Goal: Book appointment/travel/reservation

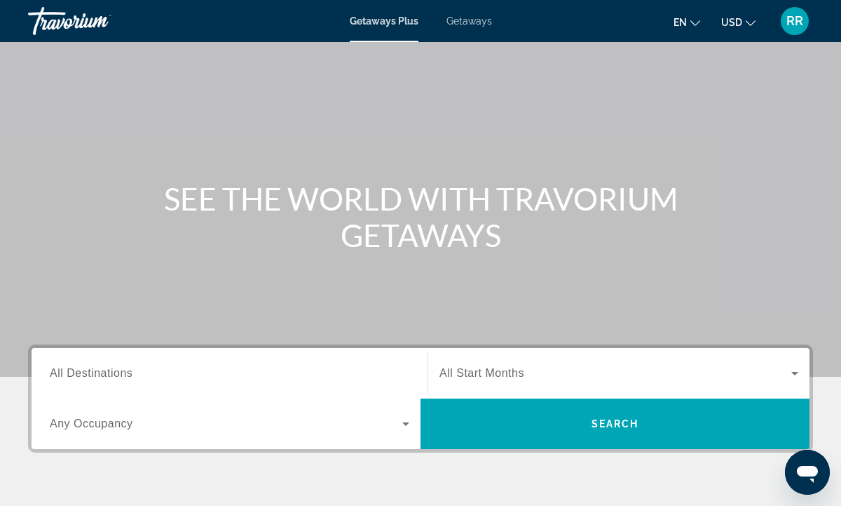
scroll to position [43, 0]
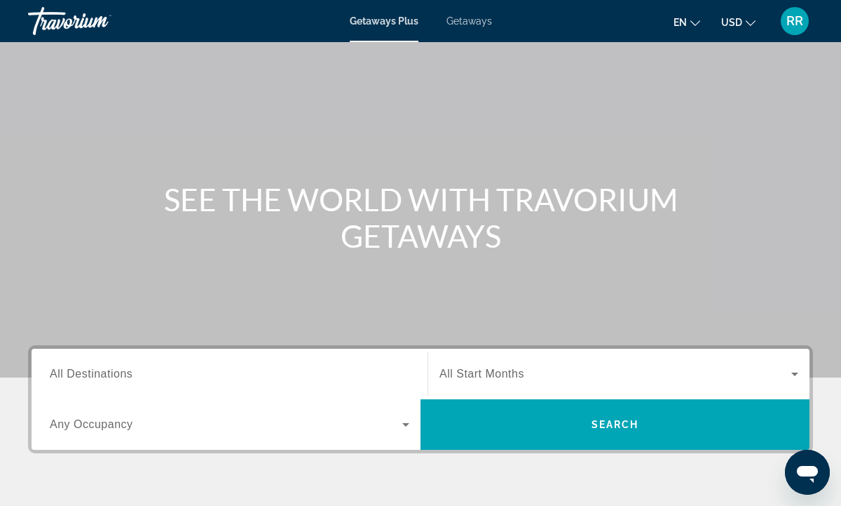
click at [136, 375] on input "Destination All Destinations" at bounding box center [230, 374] width 360 height 17
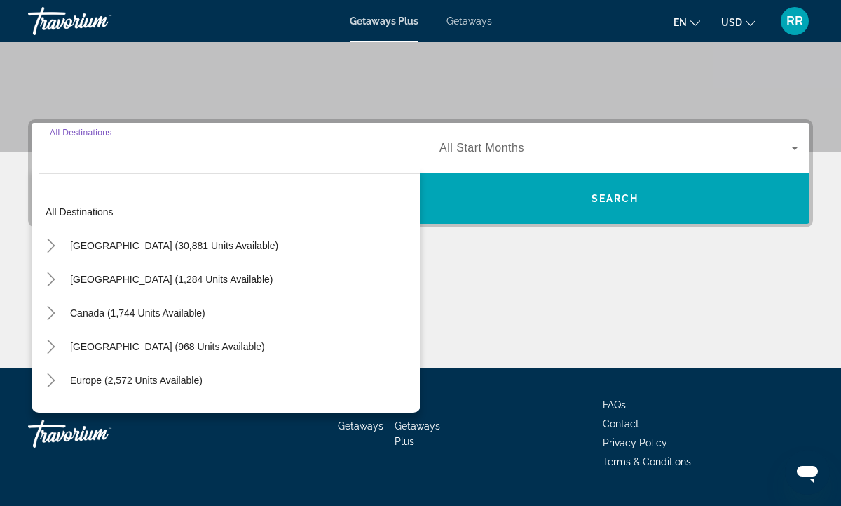
scroll to position [303, 0]
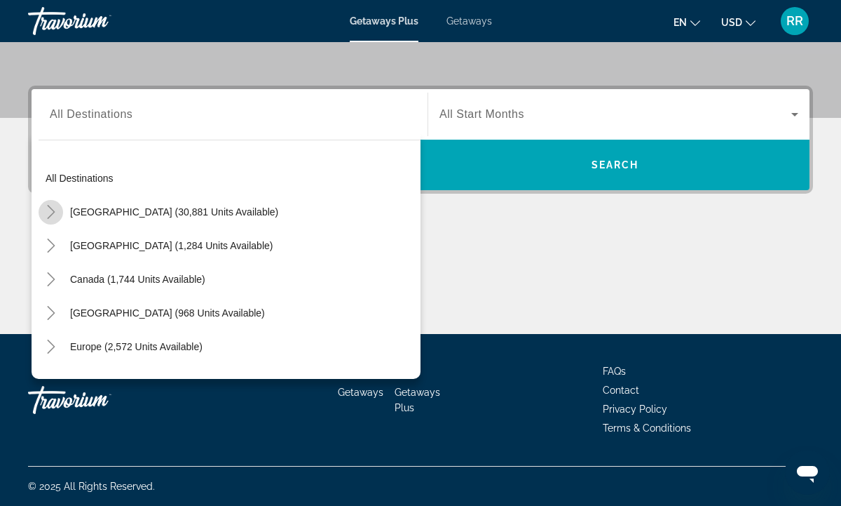
click at [55, 212] on icon "Toggle United States (30,881 units available)" at bounding box center [51, 212] width 14 height 14
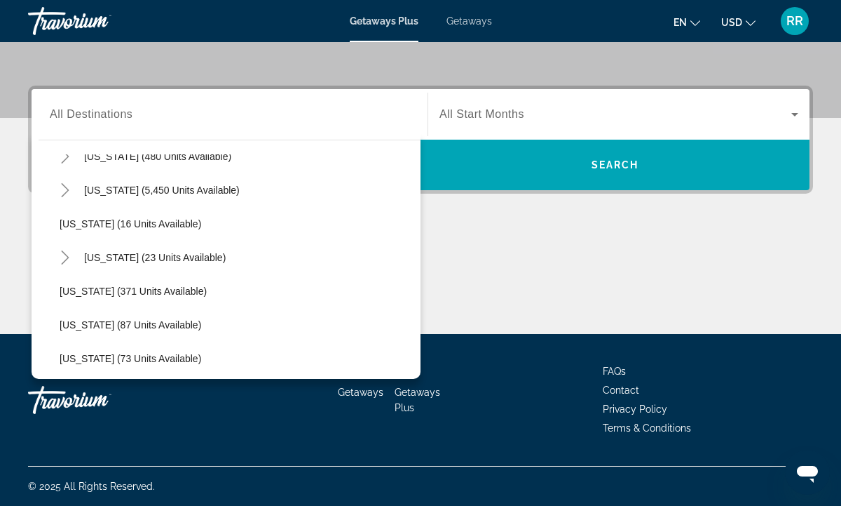
scroll to position [172, 0]
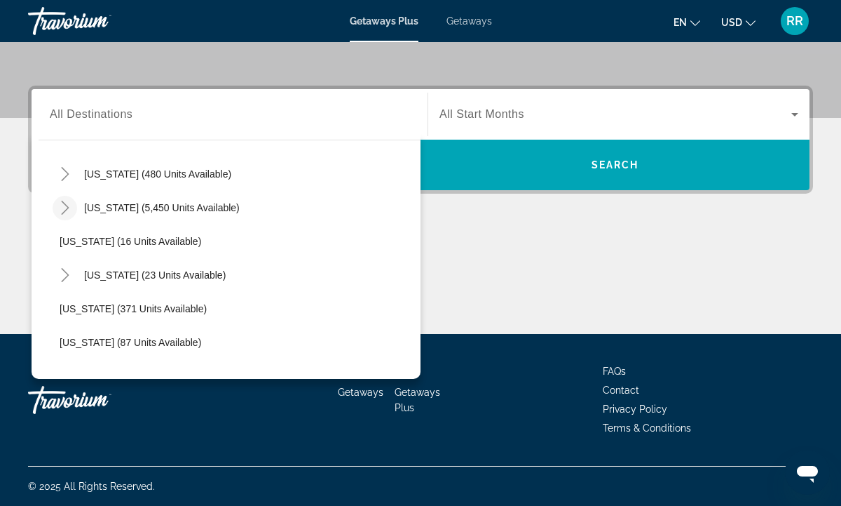
click at [68, 207] on icon "Toggle Florida (5,450 units available)" at bounding box center [65, 208] width 8 height 14
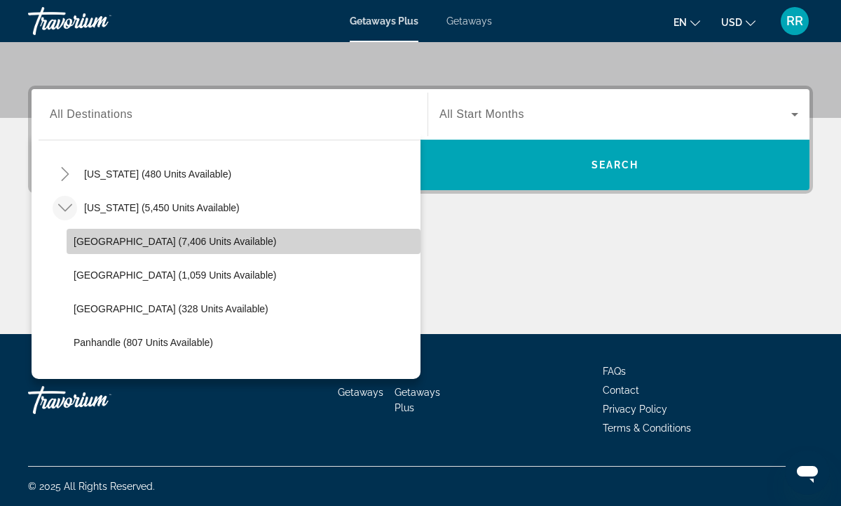
click at [129, 243] on span "[GEOGRAPHIC_DATA] (7,406 units available)" at bounding box center [175, 241] width 203 height 11
type input "**********"
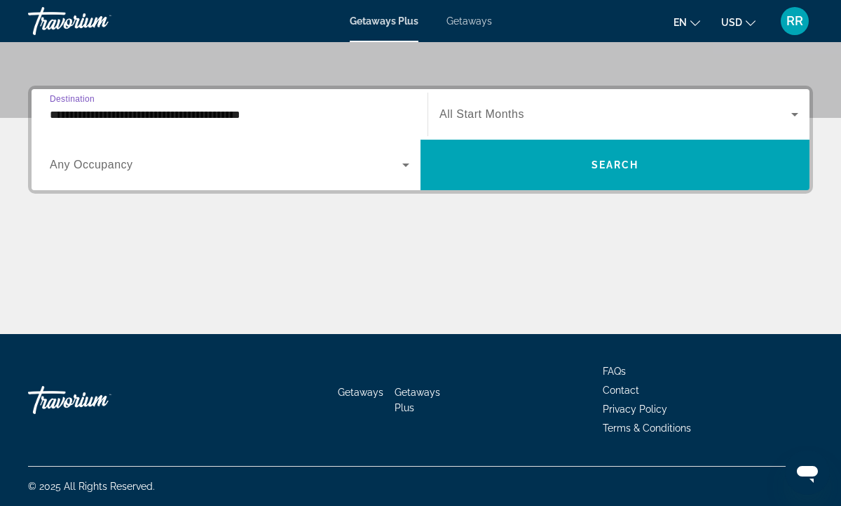
click at [797, 114] on icon "Search widget" at bounding box center [795, 114] width 17 height 17
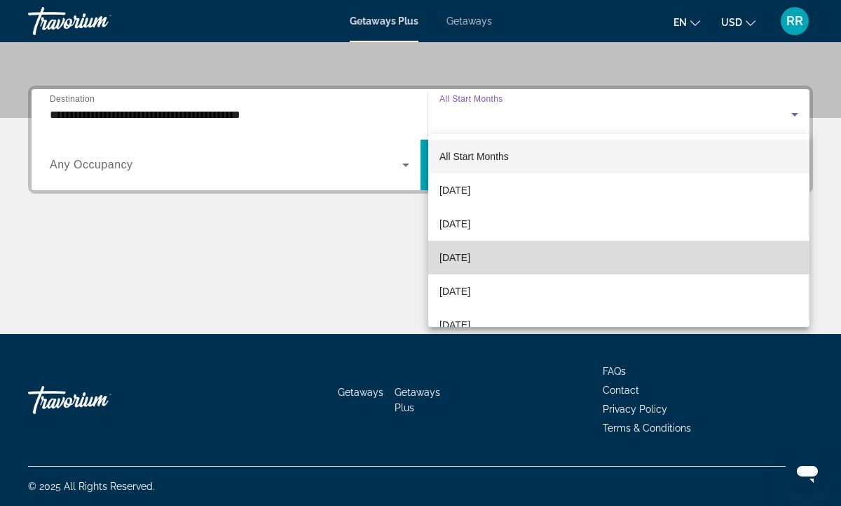
click at [562, 262] on mat-option "[DATE]" at bounding box center [618, 257] width 381 height 34
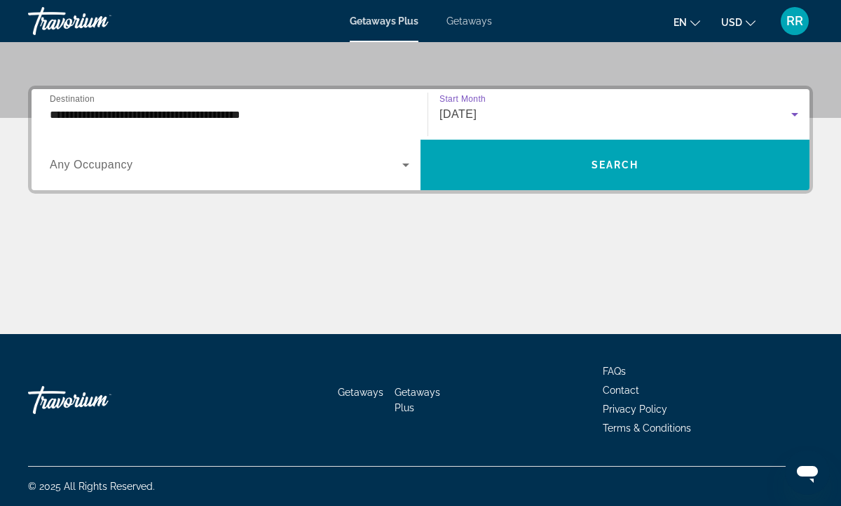
click at [796, 114] on icon "Search widget" at bounding box center [795, 115] width 7 height 4
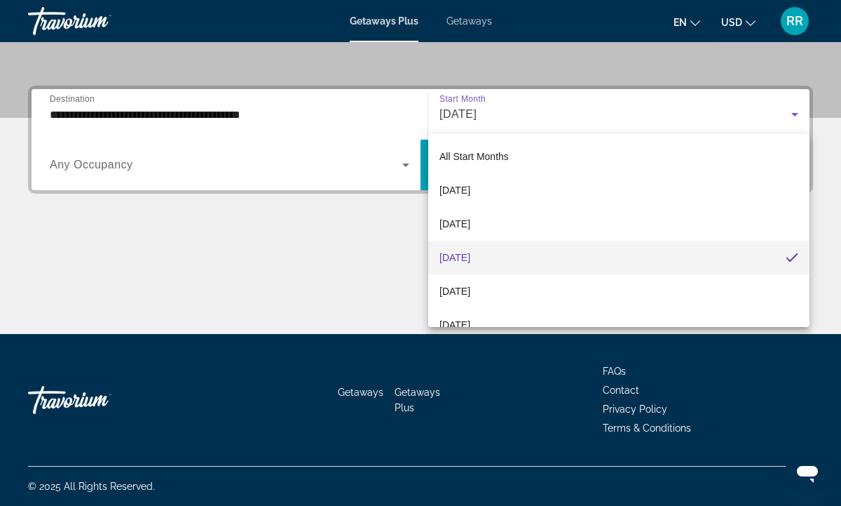
click at [828, 215] on div at bounding box center [420, 253] width 841 height 506
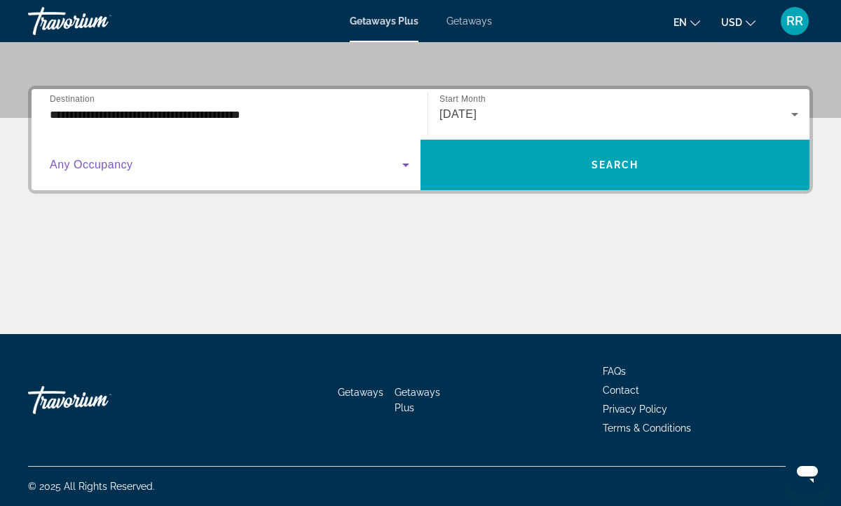
click at [407, 164] on icon "Search widget" at bounding box center [405, 165] width 7 height 4
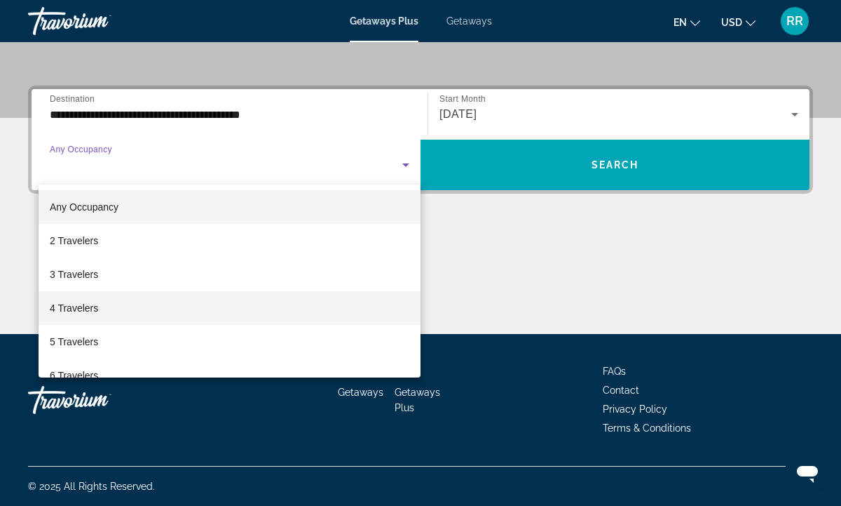
click at [161, 308] on mat-option "4 Travelers" at bounding box center [230, 308] width 382 height 34
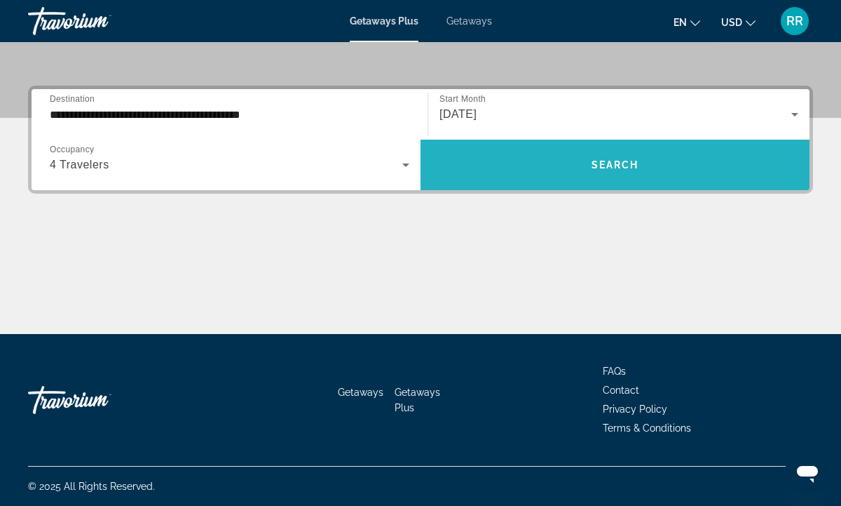
click at [616, 162] on span "Search" at bounding box center [616, 164] width 48 height 11
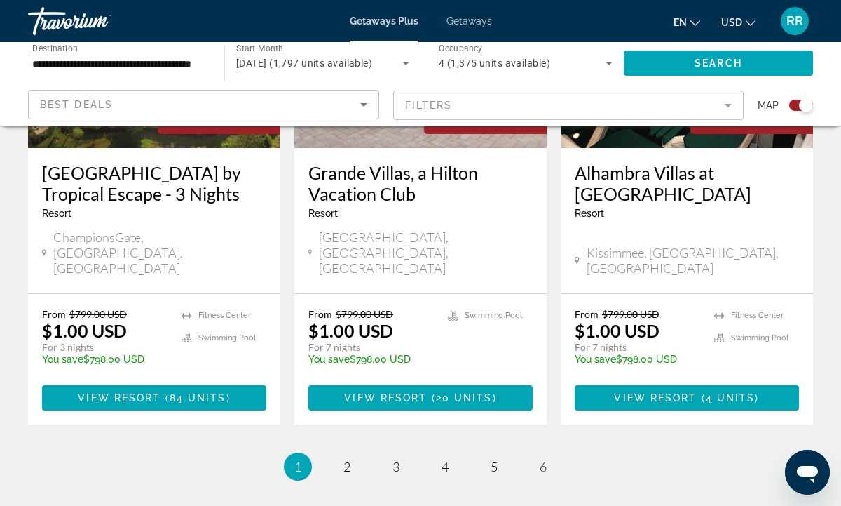
scroll to position [2387, 0]
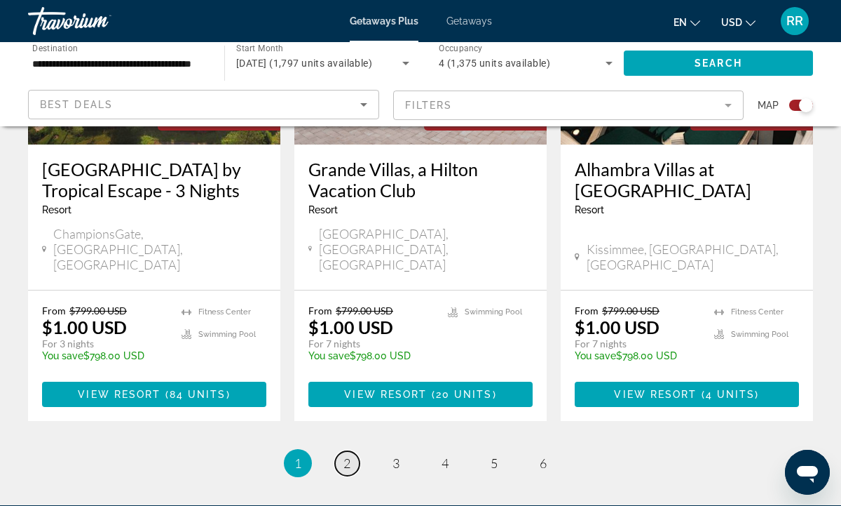
click at [351, 451] on link "page 2" at bounding box center [347, 463] width 25 height 25
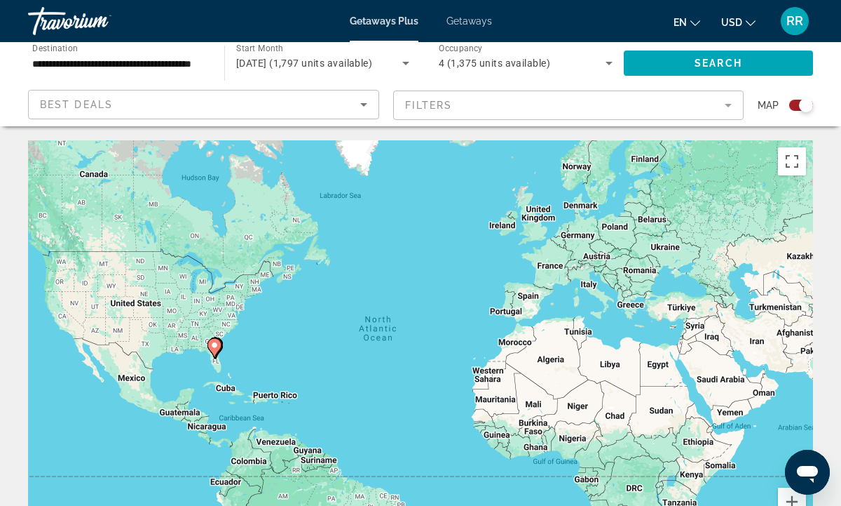
click at [728, 104] on mat-form-field "Filters" at bounding box center [568, 104] width 351 height 29
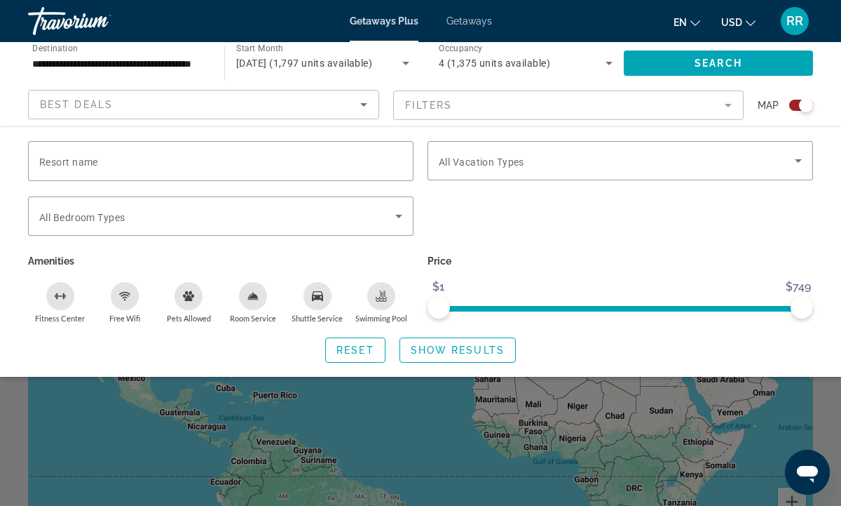
click at [59, 299] on icon "Fitness Center" at bounding box center [60, 295] width 11 height 11
click at [125, 295] on icon "Free Wifi" at bounding box center [124, 295] width 11 height 11
click at [320, 296] on icon "Shuttle Service" at bounding box center [317, 295] width 11 height 11
click at [363, 349] on span "Reset" at bounding box center [356, 349] width 38 height 11
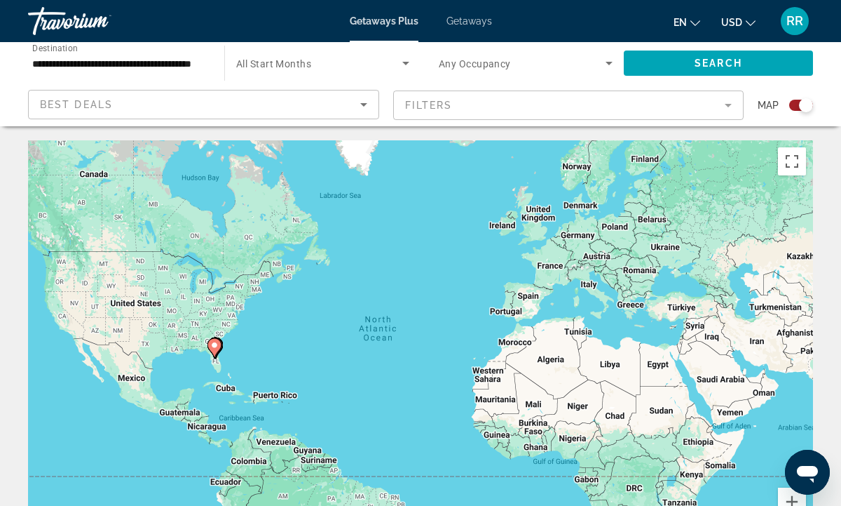
click at [728, 104] on mat-form-field "Filters" at bounding box center [568, 104] width 351 height 29
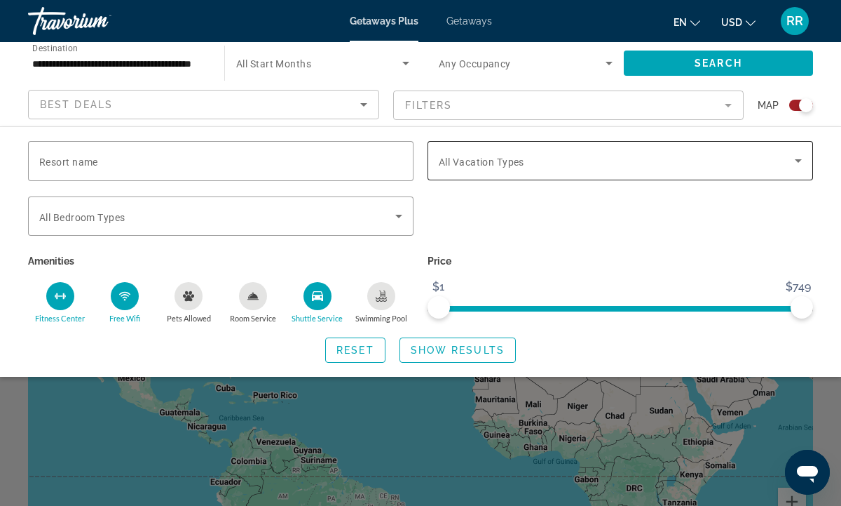
click at [799, 161] on icon "Search widget" at bounding box center [798, 161] width 7 height 4
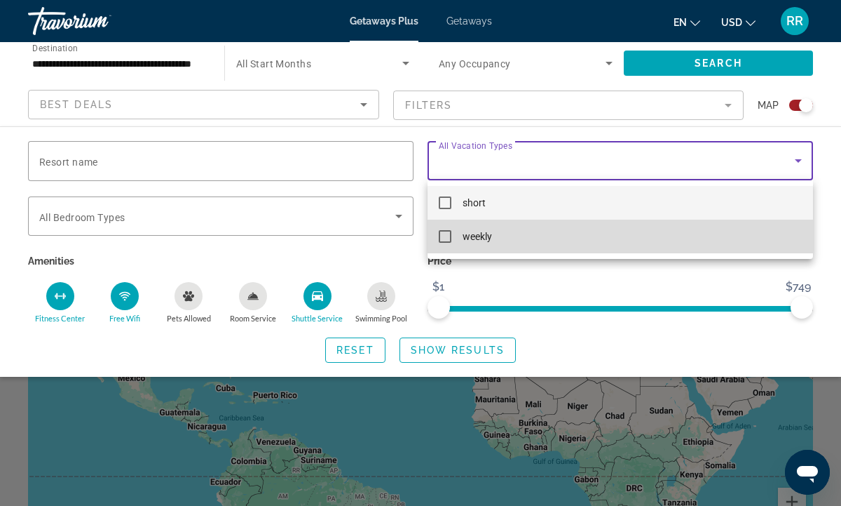
click at [447, 236] on mat-pseudo-checkbox at bounding box center [445, 236] width 13 height 13
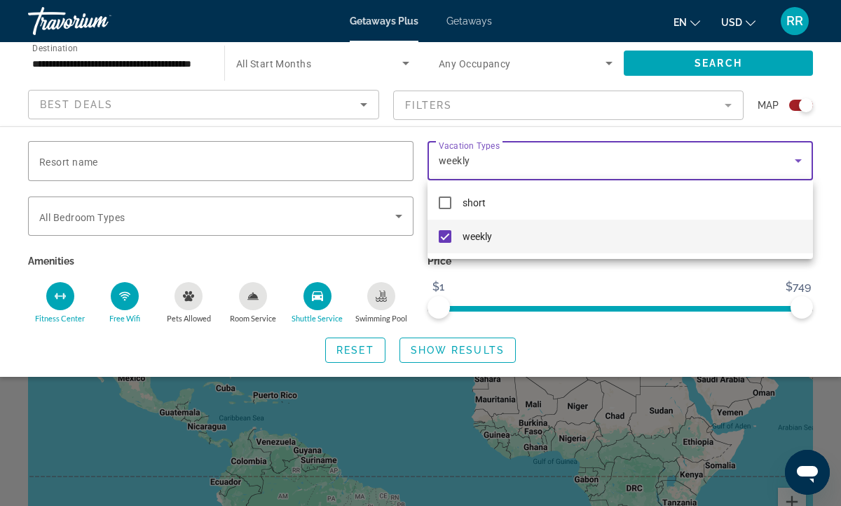
click at [728, 104] on div at bounding box center [420, 253] width 841 height 506
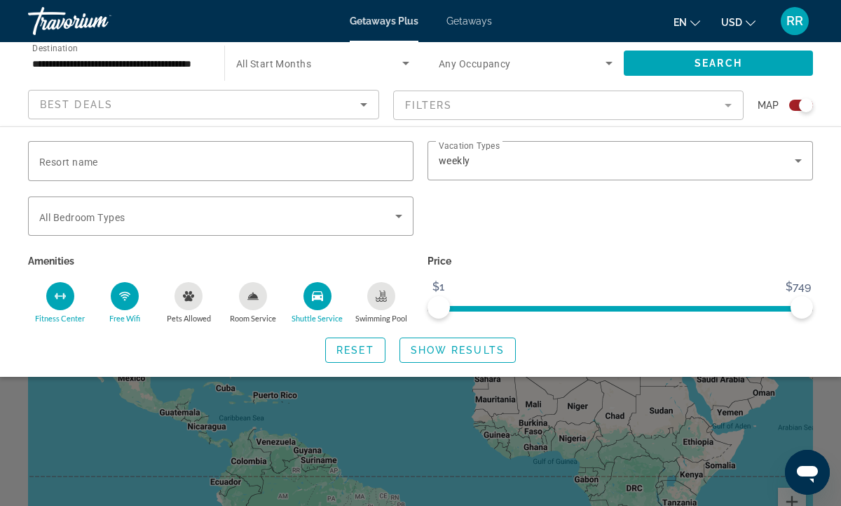
click at [728, 105] on mat-form-field "Filters" at bounding box center [568, 104] width 351 height 29
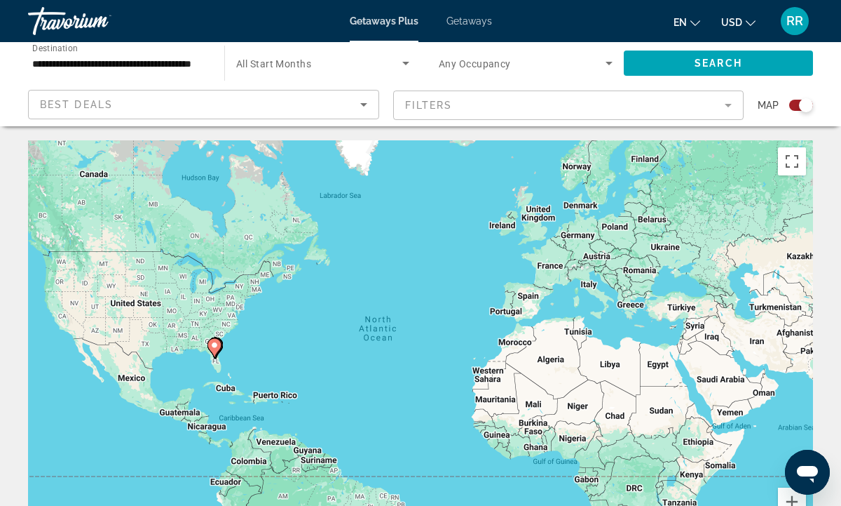
click at [729, 102] on mat-form-field "Filters" at bounding box center [568, 104] width 351 height 29
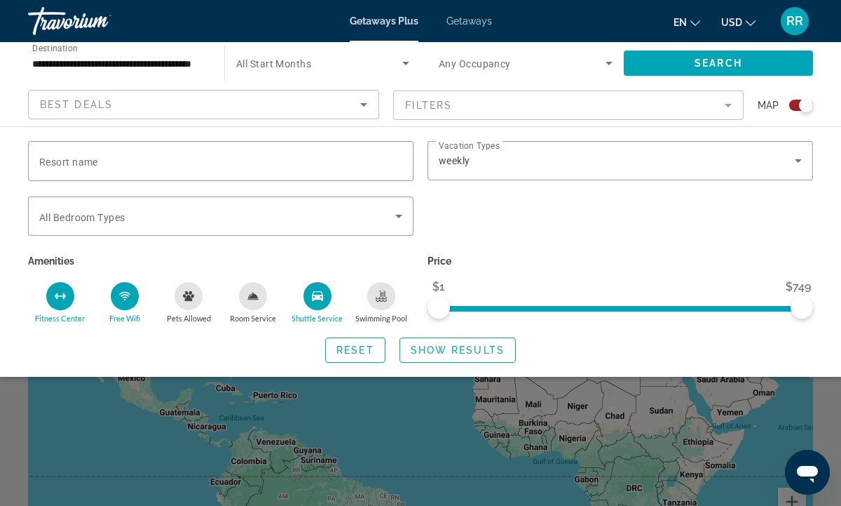
click at [728, 105] on mat-form-field "Filters" at bounding box center [568, 104] width 351 height 29
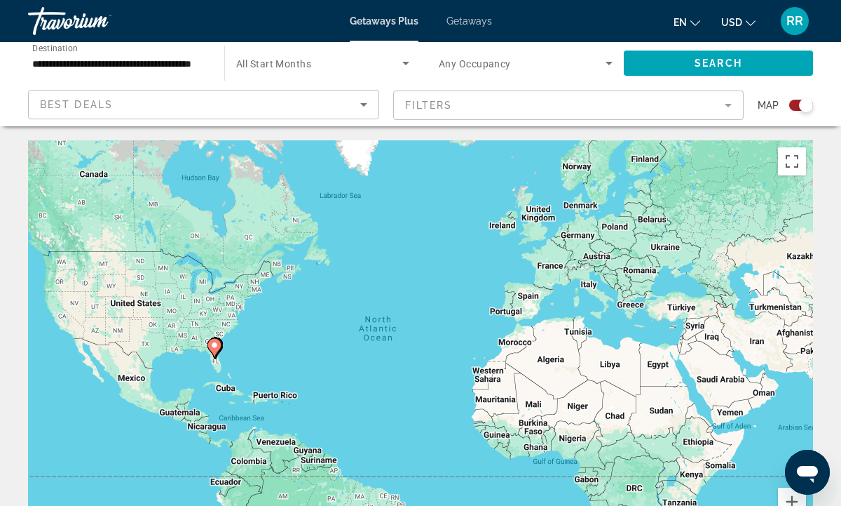
click at [728, 104] on mat-form-field "Filters" at bounding box center [568, 104] width 351 height 29
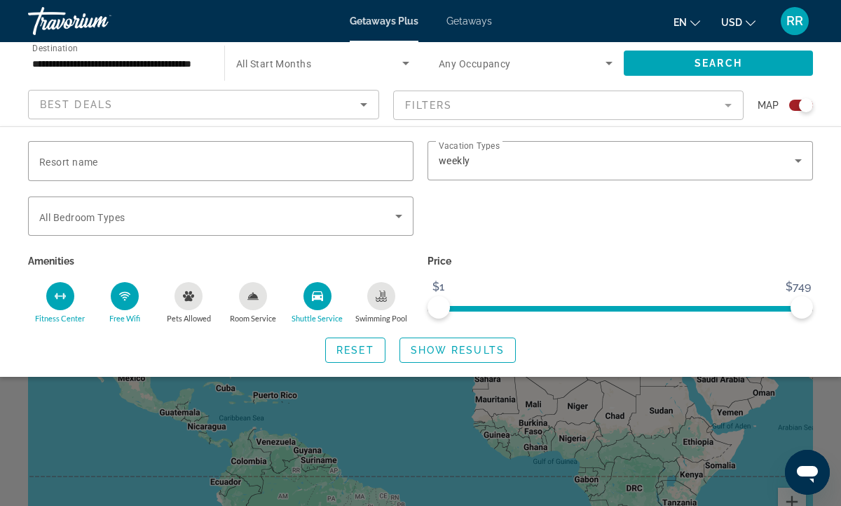
click at [383, 294] on icon "Swimming Pool" at bounding box center [382, 293] width 6 height 7
click at [454, 350] on span "Show Results" at bounding box center [458, 349] width 94 height 11
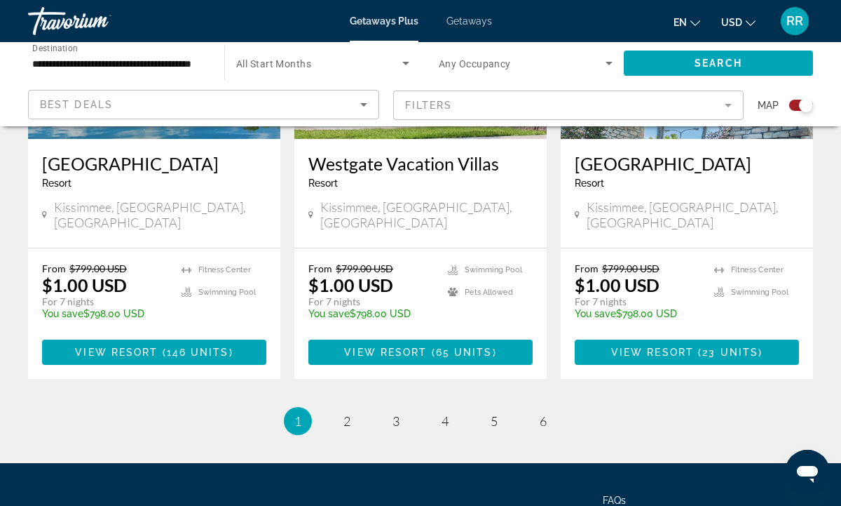
scroll to position [2279, 0]
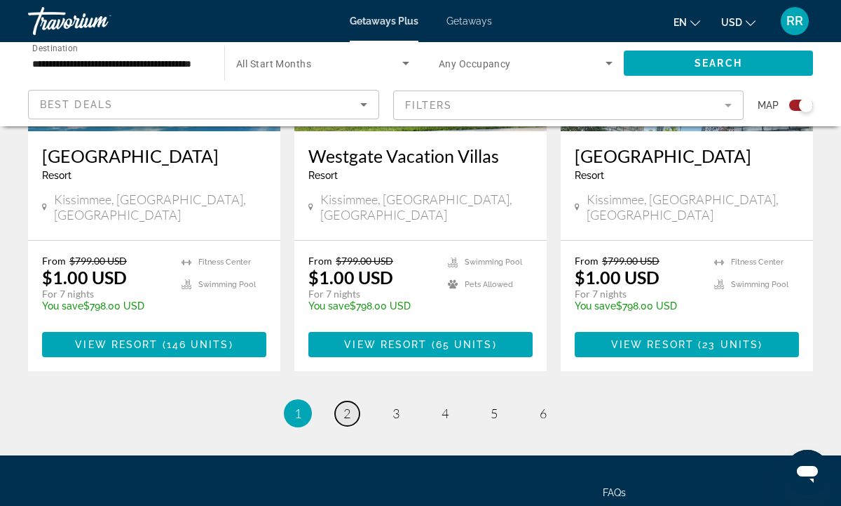
click at [348, 405] on span "2" at bounding box center [347, 412] width 7 height 15
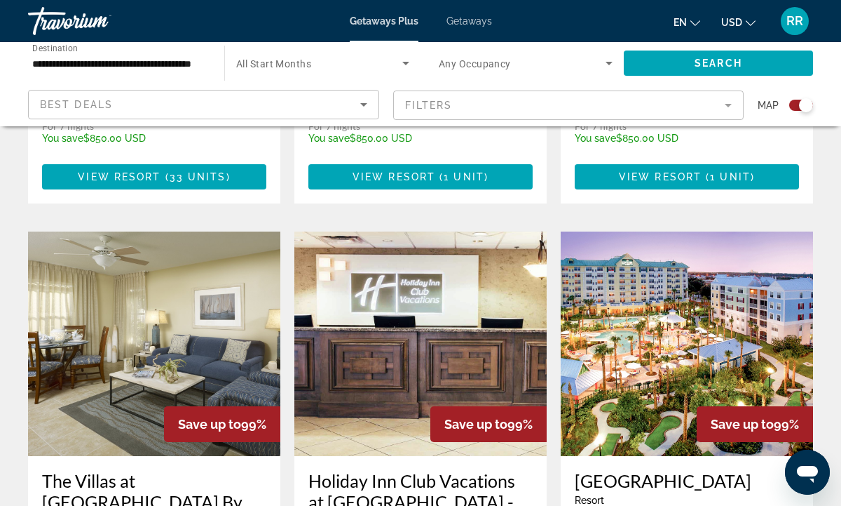
scroll to position [1951, 0]
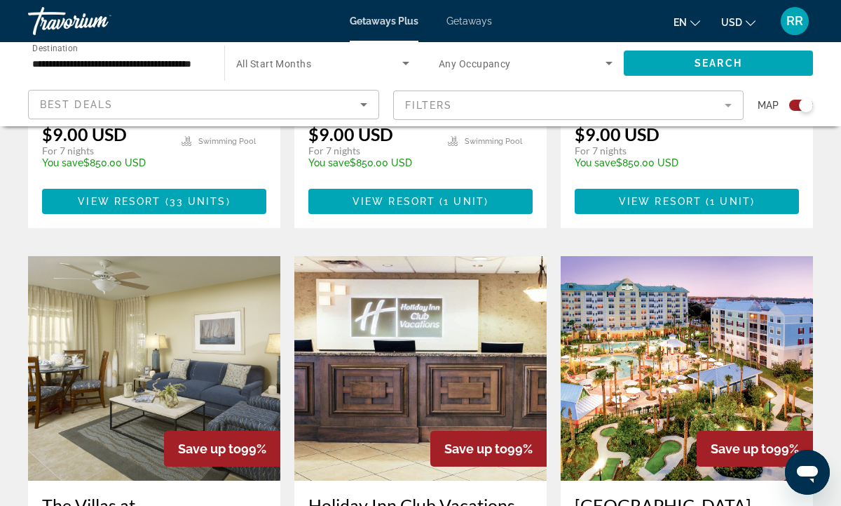
click at [655, 273] on img "Main content" at bounding box center [687, 368] width 252 height 224
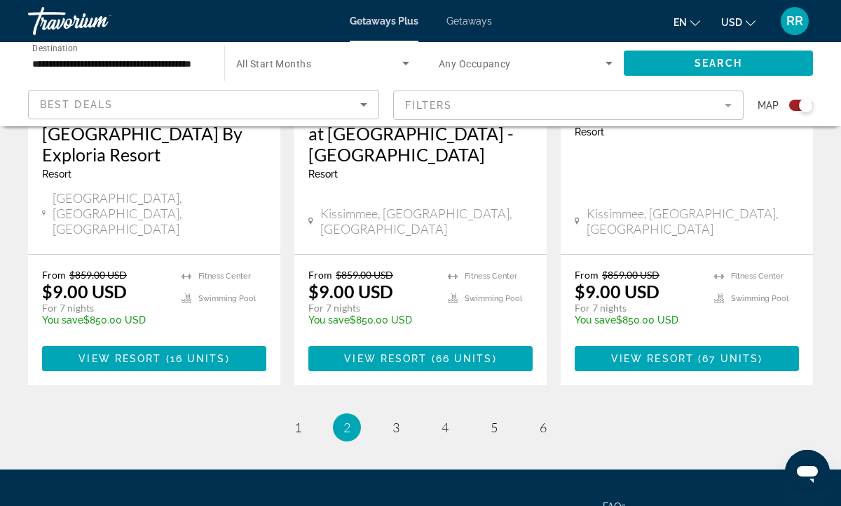
scroll to position [2345, 0]
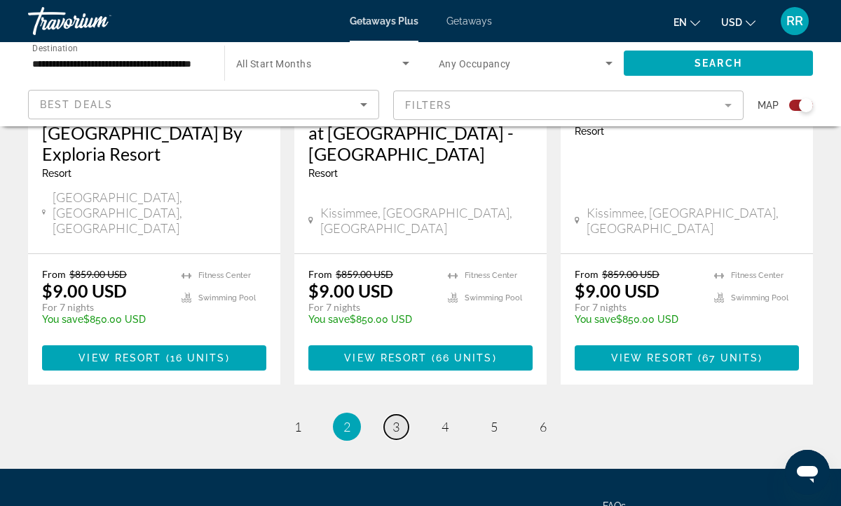
click at [396, 419] on span "3" at bounding box center [396, 426] width 7 height 15
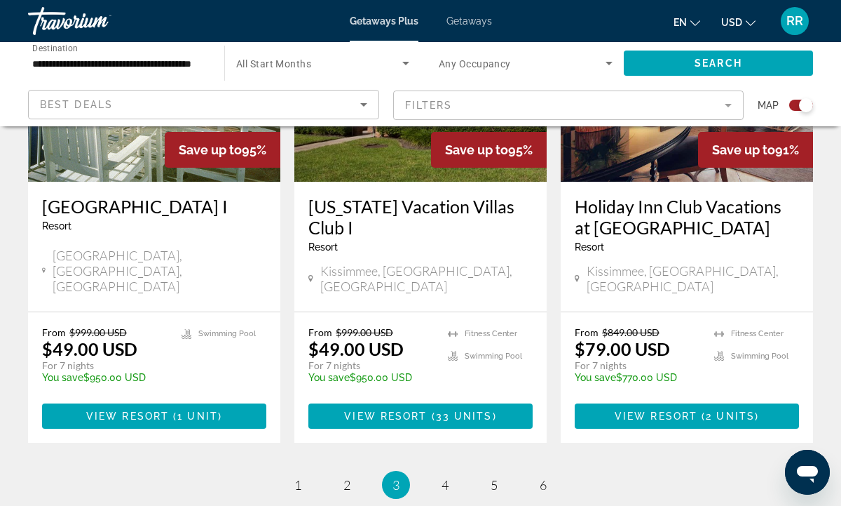
scroll to position [2387, 0]
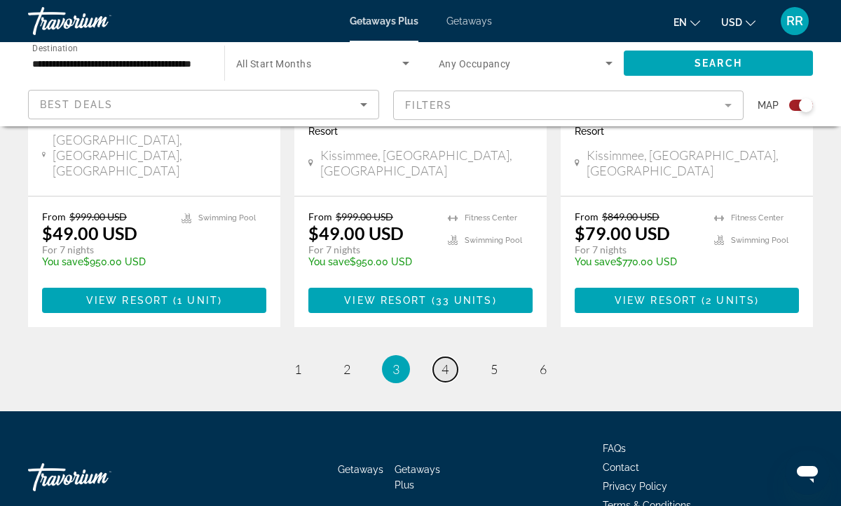
click at [445, 361] on span "4" at bounding box center [445, 368] width 7 height 15
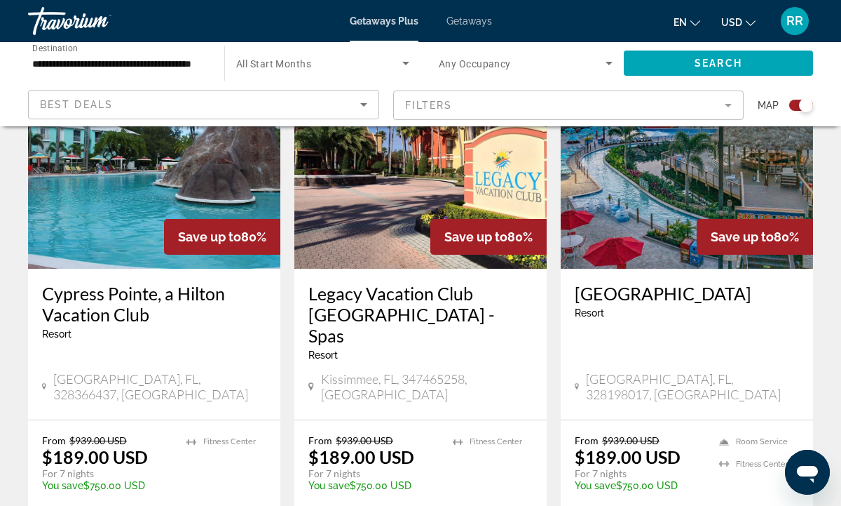
scroll to position [1096, 0]
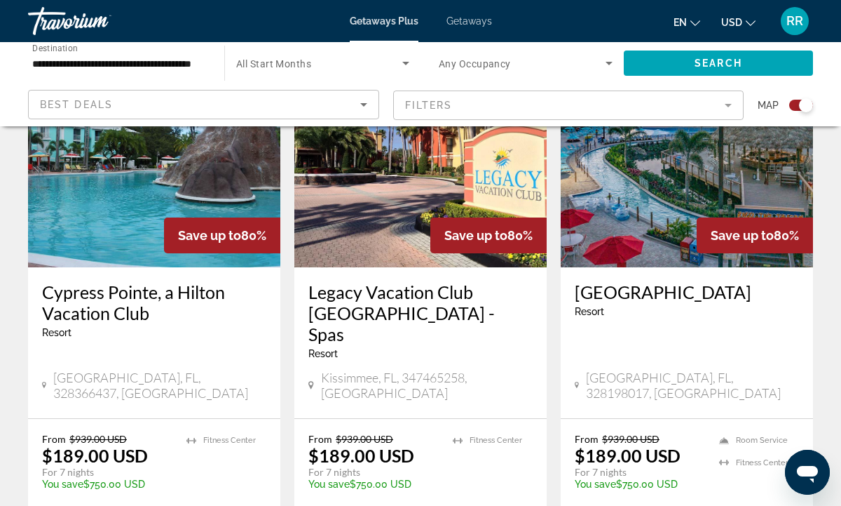
click at [677, 194] on img "Main content" at bounding box center [687, 155] width 252 height 224
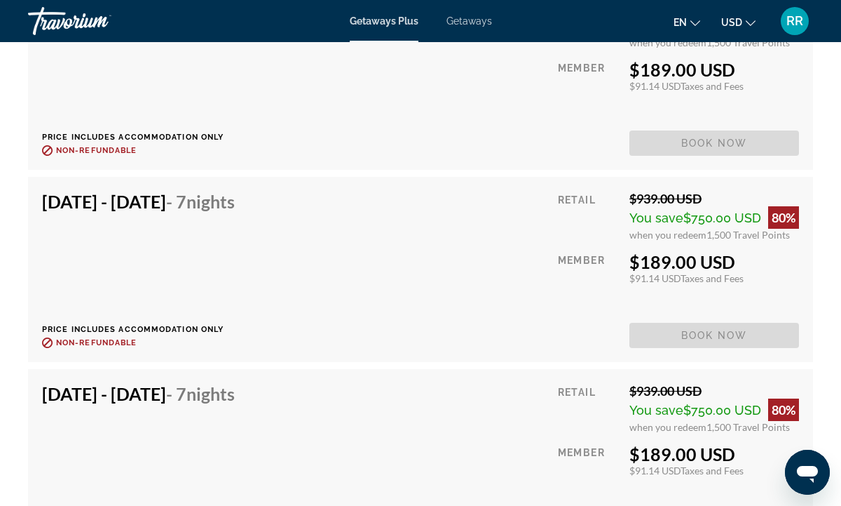
scroll to position [7778, 0]
